Goal: Communication & Community: Connect with others

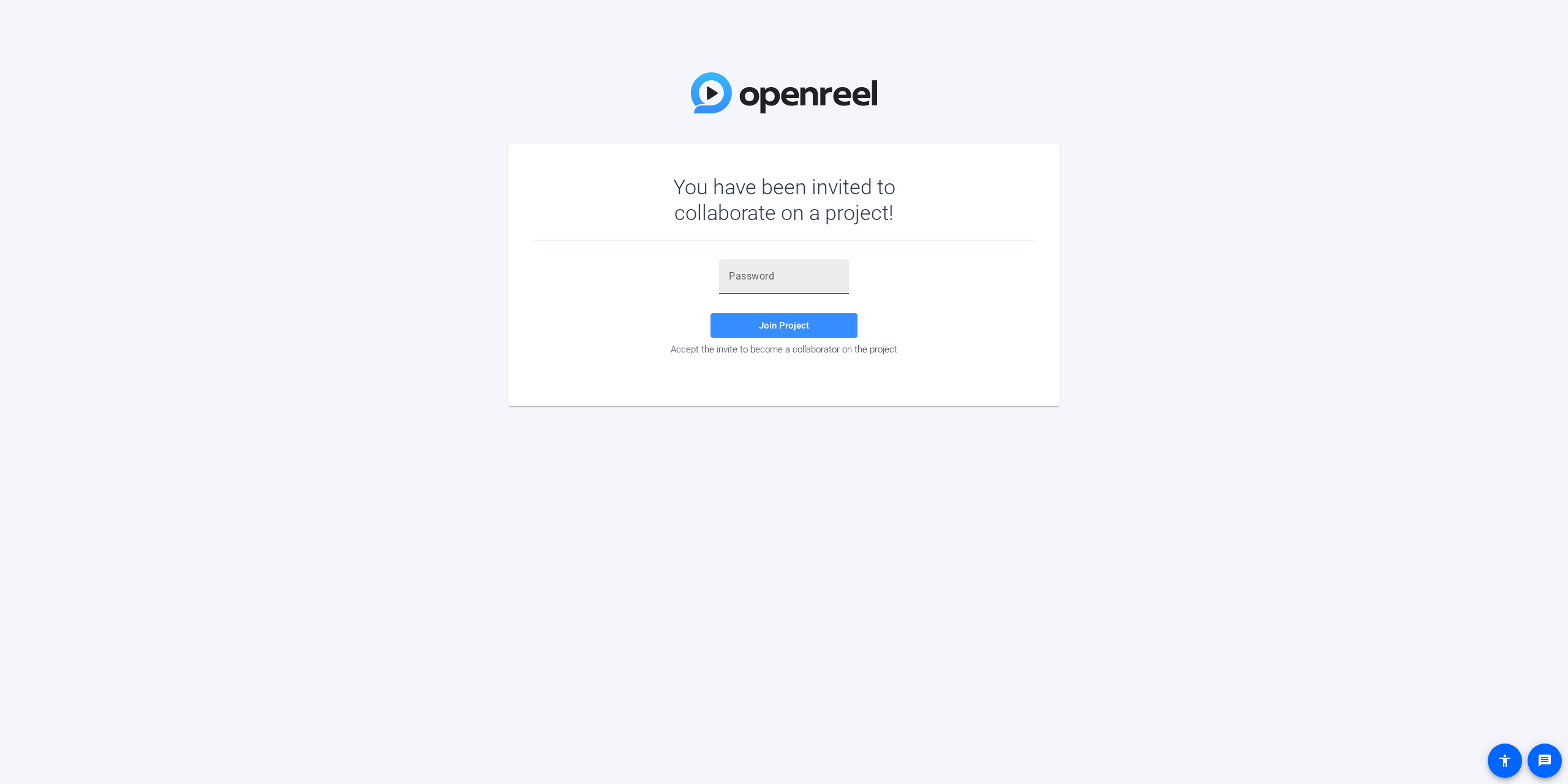
click at [788, 278] on input "text" at bounding box center [784, 276] width 110 height 15
paste input "'C{Y9p"
type input "'C{Y9p"
click at [795, 332] on span at bounding box center [784, 325] width 147 height 29
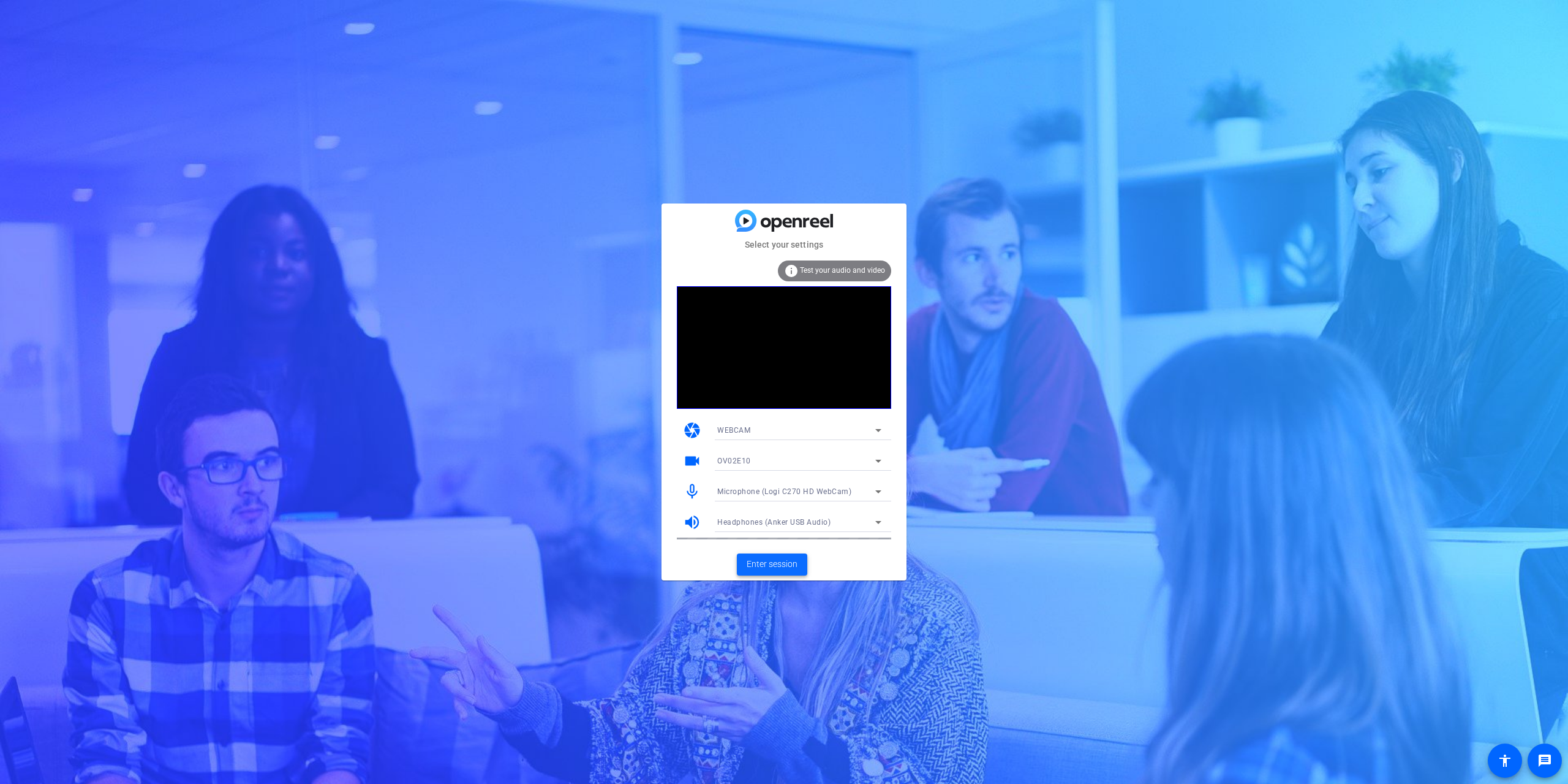
click at [769, 561] on span "Enter session" at bounding box center [771, 564] width 51 height 13
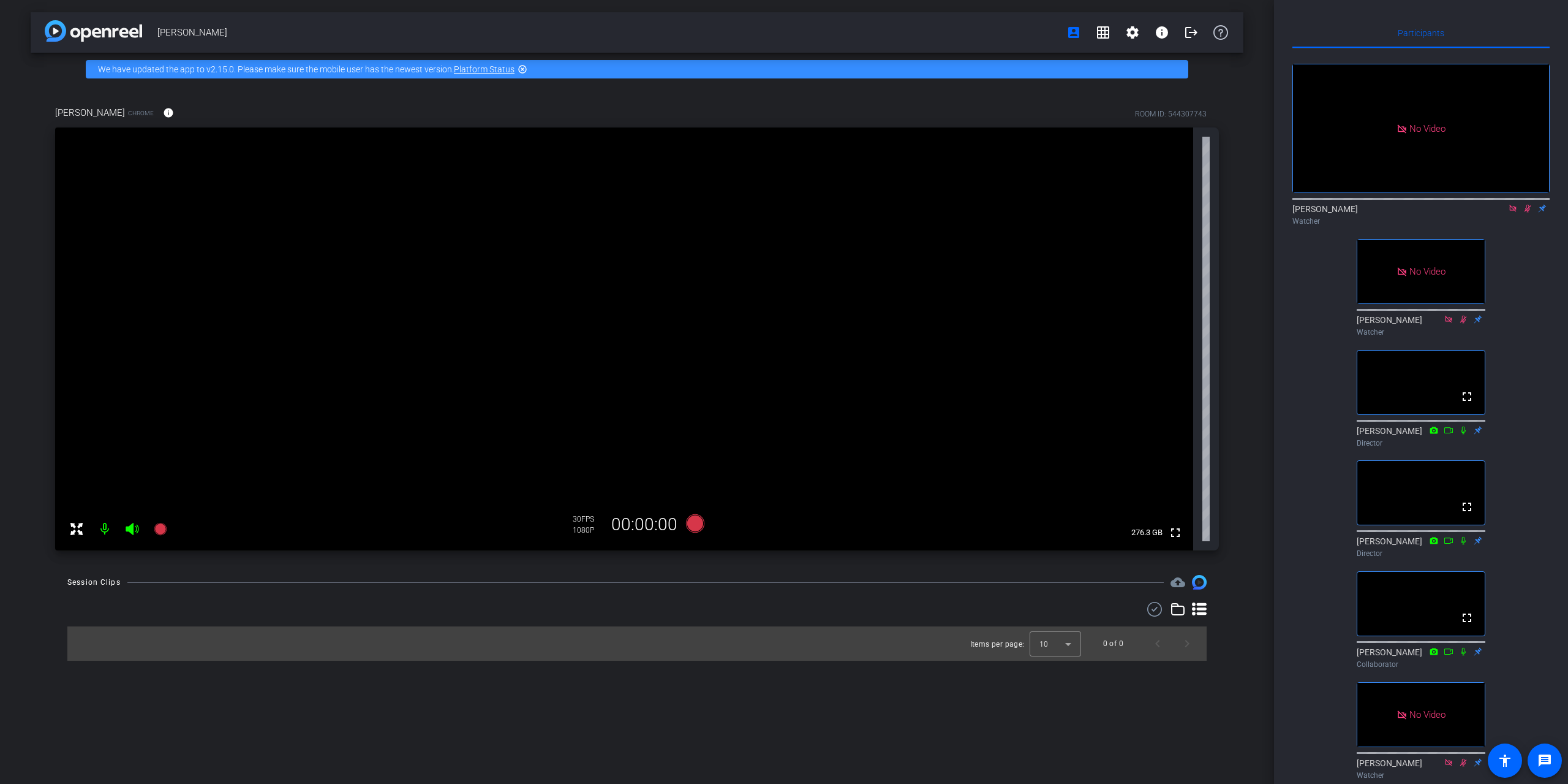
click at [1526, 213] on icon at bounding box center [1527, 208] width 9 height 9
click at [1525, 213] on icon at bounding box center [1527, 209] width 5 height 8
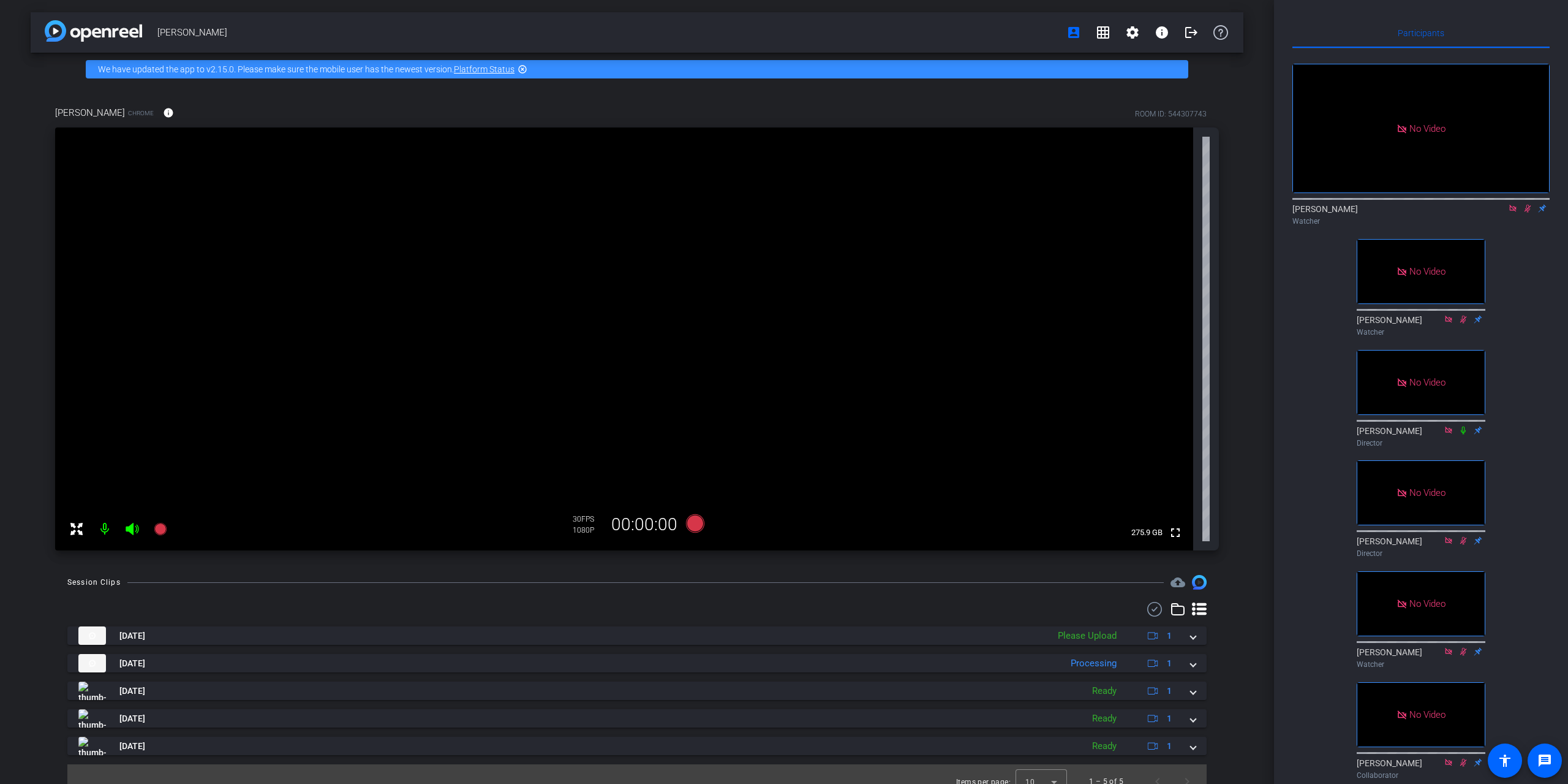
click at [1525, 213] on icon at bounding box center [1527, 208] width 9 height 9
click at [1525, 213] on icon at bounding box center [1527, 208] width 9 height 9
click at [1529, 213] on icon at bounding box center [1527, 208] width 9 height 9
click at [1523, 349] on div "No Video [PERSON_NAME] Watcher No Video [PERSON_NAME] Watcher No Video [PERSON_…" at bounding box center [1421, 416] width 257 height 736
